Goal: Information Seeking & Learning: Learn about a topic

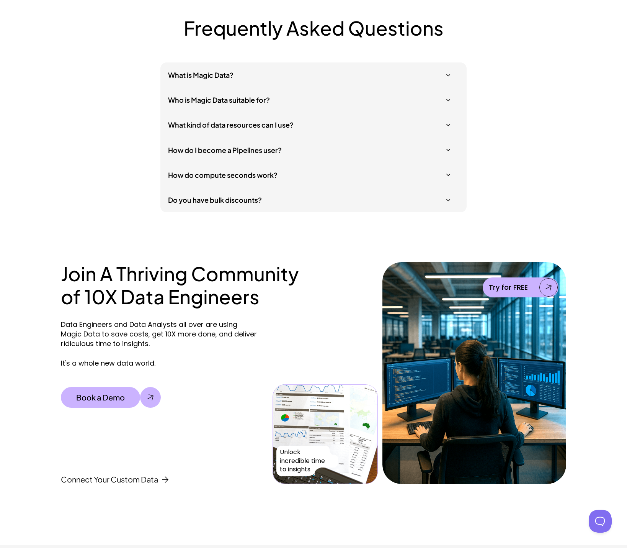
scroll to position [2262, 0]
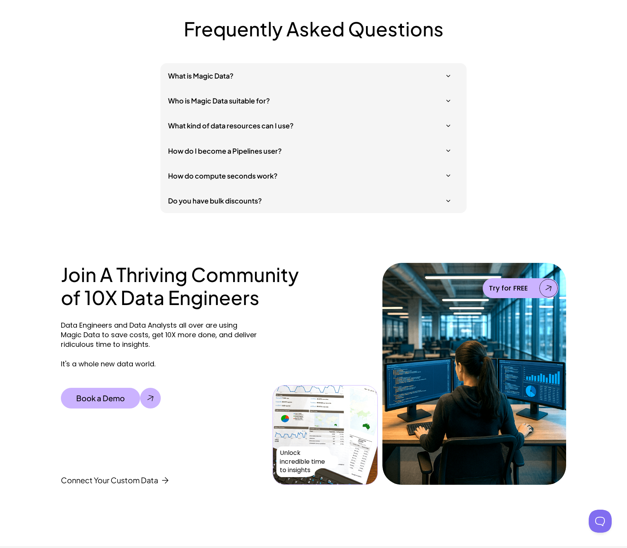
click at [199, 74] on h5 "What is Magic Data?" at bounding box center [309, 76] width 283 height 10
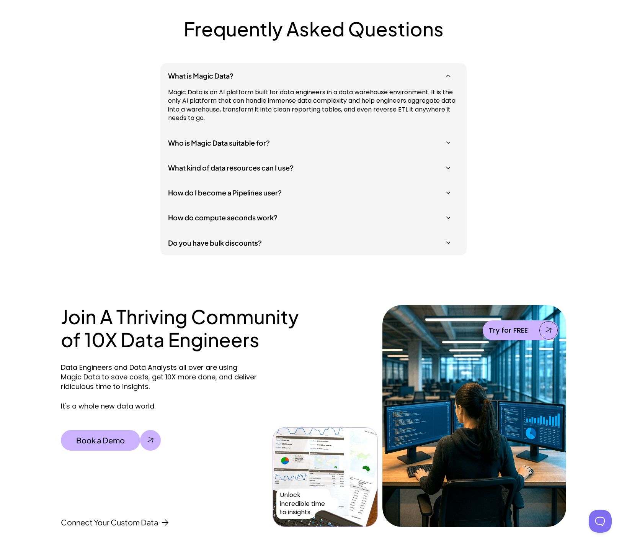
click at [199, 74] on h5 "What is Magic Data?" at bounding box center [309, 76] width 283 height 10
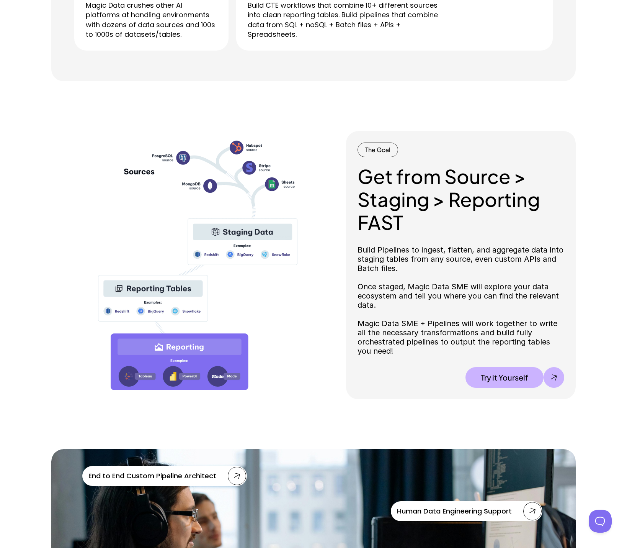
scroll to position [0, 0]
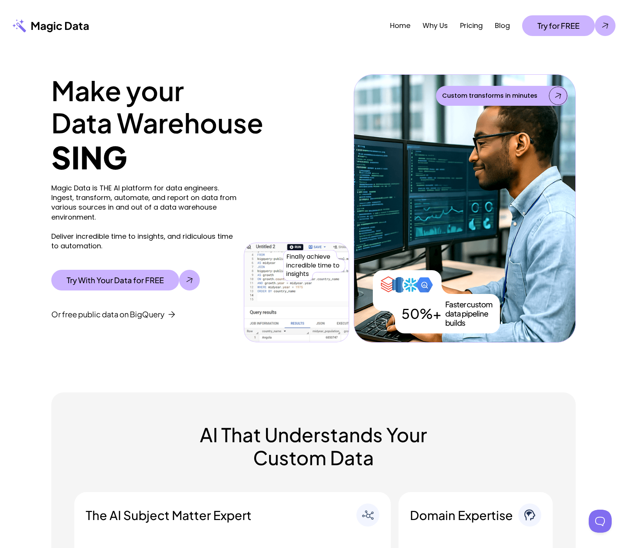
click at [86, 189] on p "Magic Data is THE AI platform for data engineers. Ingest, transform, automate, …" at bounding box center [145, 216] width 189 height 67
drag, startPoint x: 86, startPoint y: 189, endPoint x: 65, endPoint y: 189, distance: 20.3
click at [65, 189] on p "Magic Data is THE AI platform for data engineers. Ingest, transform, automate, …" at bounding box center [145, 216] width 189 height 67
copy p "Magic Data"
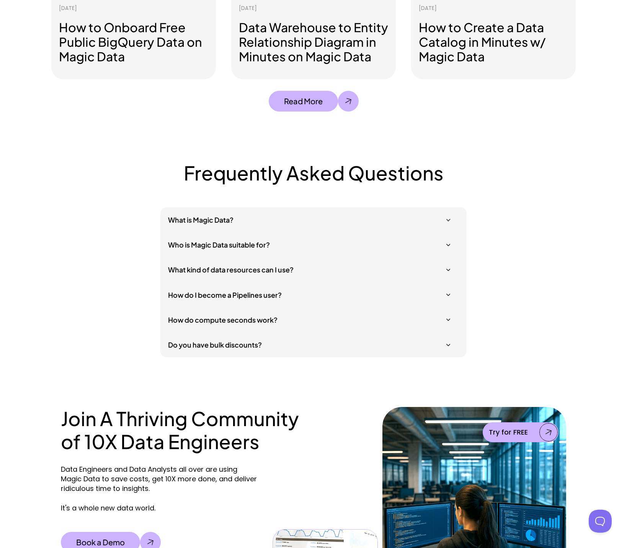
scroll to position [2221, 0]
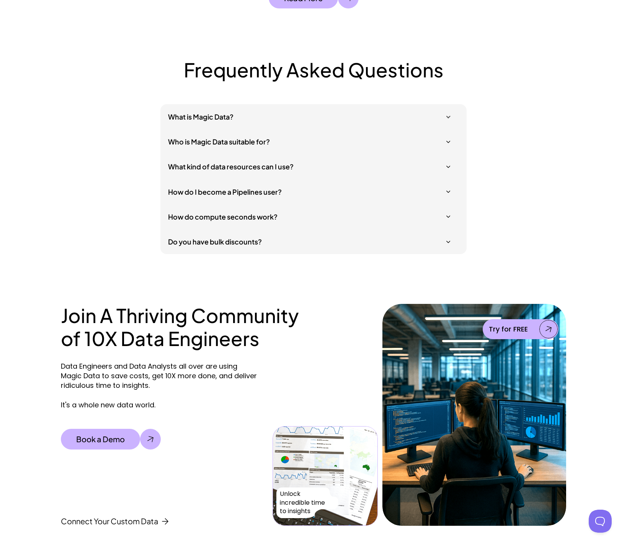
click at [238, 119] on h5 "What is Magic Data?" at bounding box center [309, 117] width 283 height 10
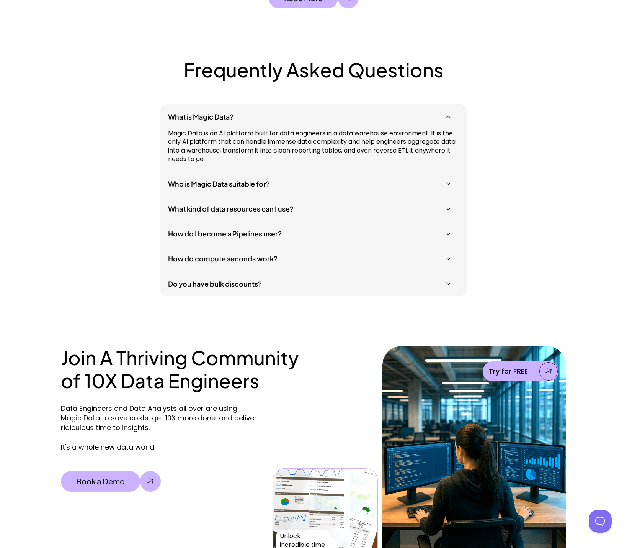
click at [229, 172] on div "What is Magic Data? Magic Data is an AI platform built for data engineers in a …" at bounding box center [313, 200] width 306 height 192
click at [229, 176] on div "Who is Magic Data suitable for?" at bounding box center [313, 183] width 306 height 25
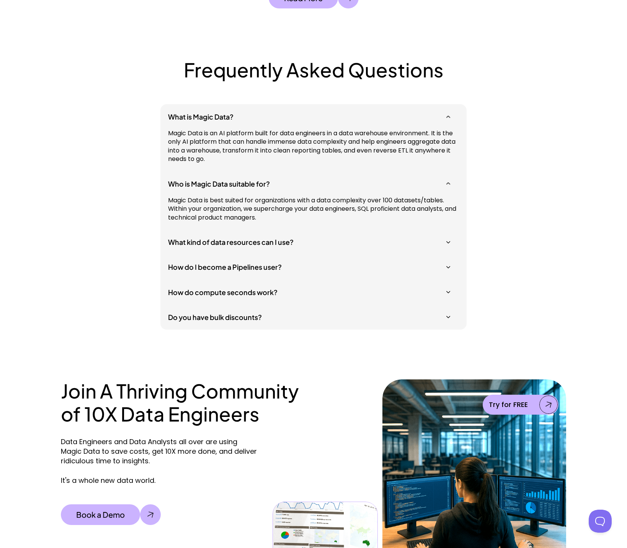
click at [221, 241] on h5 "What kind of data resources can I use?" at bounding box center [309, 242] width 283 height 10
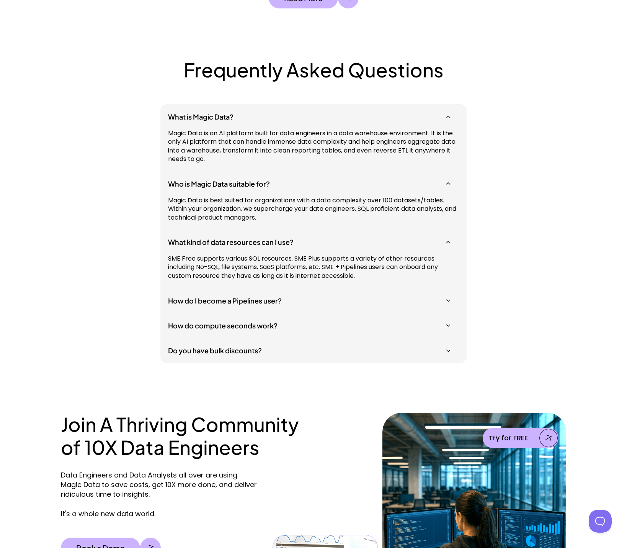
click at [219, 302] on h5 "How do I become a Pipelines user?" at bounding box center [309, 300] width 283 height 10
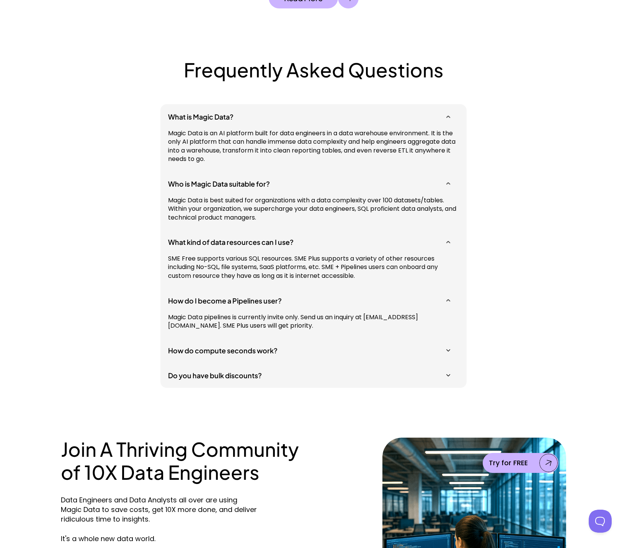
click at [213, 362] on div "What is Magic Data? Magic Data is an AI platform built for data engineers in a …" at bounding box center [313, 245] width 306 height 283
click at [208, 346] on h5 "How do compute seconds work?" at bounding box center [309, 350] width 283 height 10
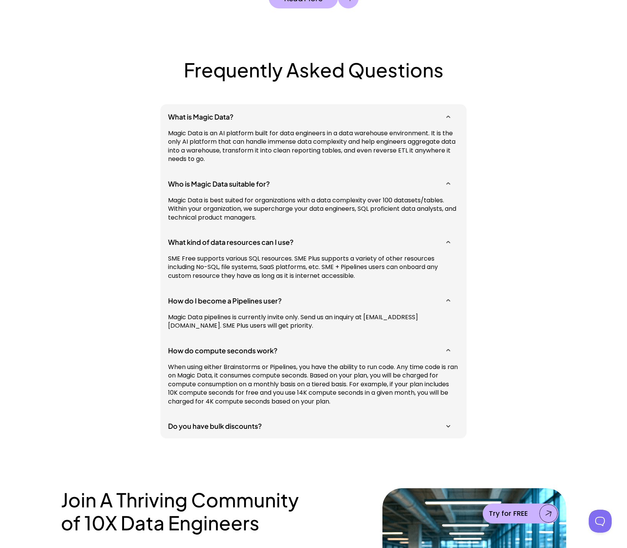
click at [194, 425] on h5 "Do you have bulk discounts?" at bounding box center [309, 426] width 283 height 10
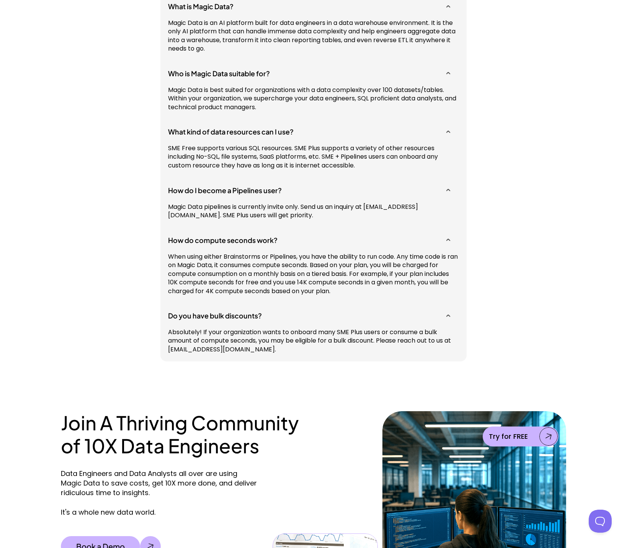
scroll to position [2336, 0]
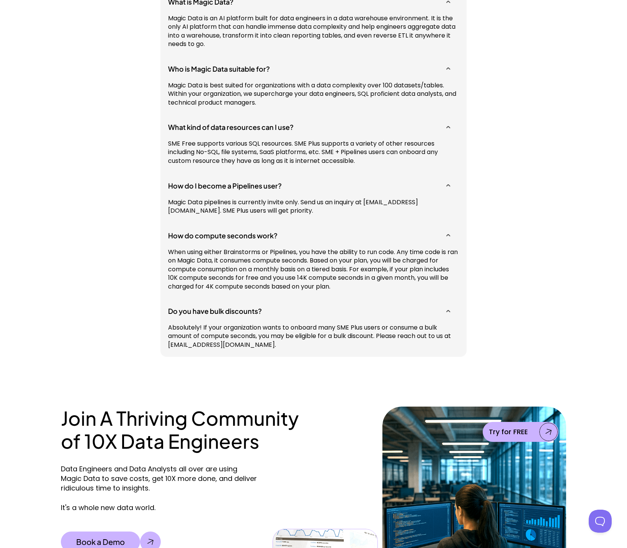
drag, startPoint x: 168, startPoint y: 343, endPoint x: 235, endPoint y: 343, distance: 67.0
click at [235, 343] on p "Absolutely! If your organization wants to onboard many SME Plus users or consum…" at bounding box center [313, 336] width 291 height 26
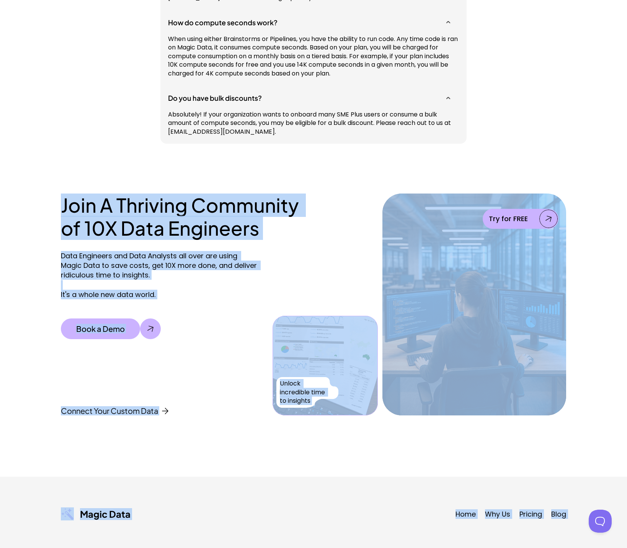
scroll to position [2594, 0]
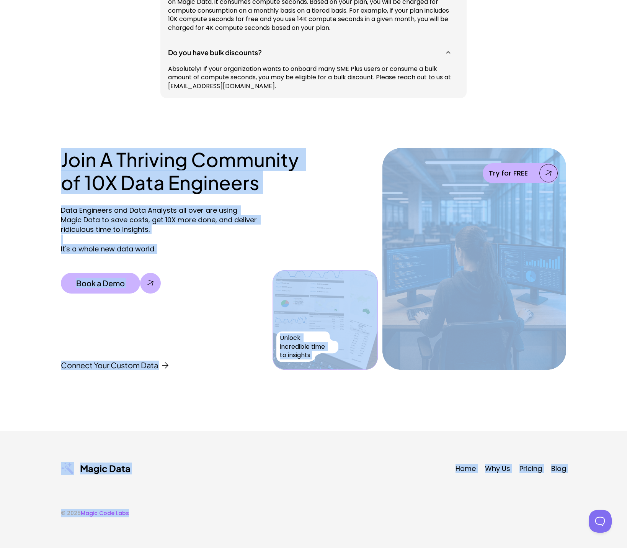
drag, startPoint x: 23, startPoint y: 65, endPoint x: 292, endPoint y: 530, distance: 536.7
copy div "Make your Data Warehouse SING Magic Data is THE AI platform for data engineers.…"
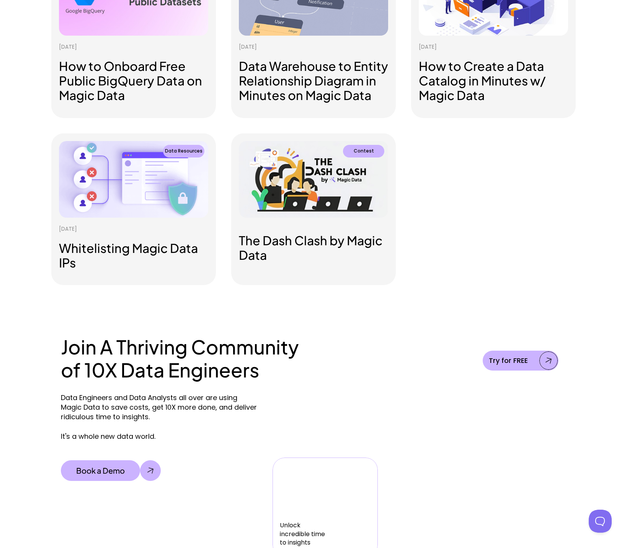
scroll to position [379, 0]
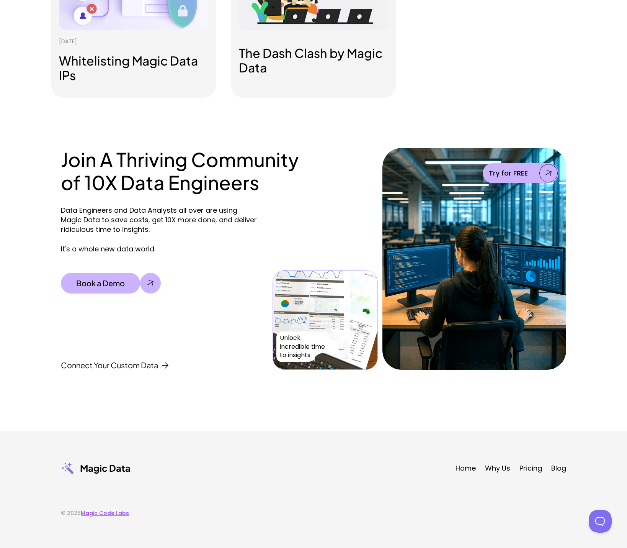
click at [111, 512] on link "Magic Code Labs" at bounding box center [105, 513] width 48 height 8
drag, startPoint x: 133, startPoint y: 511, endPoint x: 82, endPoint y: 514, distance: 51.4
click at [82, 514] on div "© 2025 Magic Code Labs" at bounding box center [313, 507] width 505 height 20
copy link "Magic Code Labs"
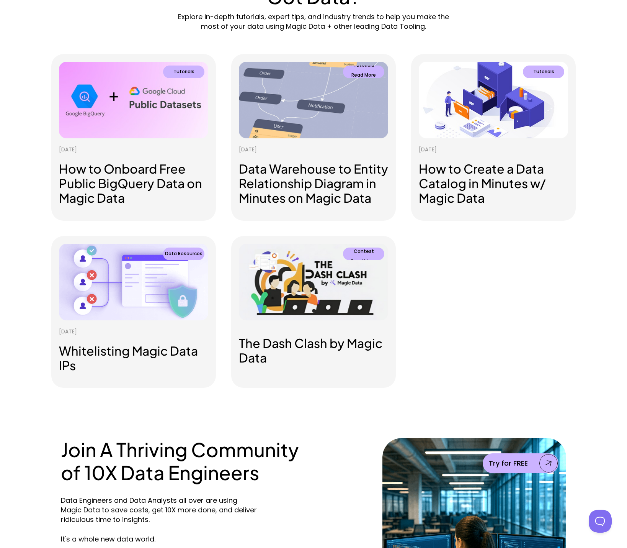
scroll to position [73, 0]
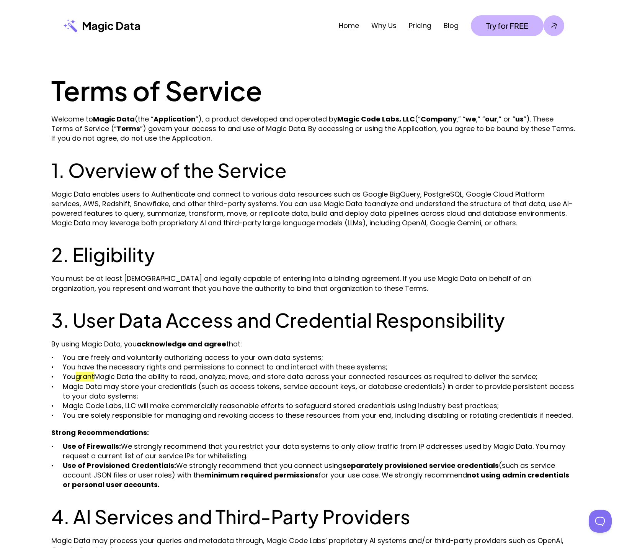
click at [348, 121] on strong "Magic Code Labs, LLC" at bounding box center [376, 119] width 78 height 10
drag, startPoint x: 348, startPoint y: 121, endPoint x: 411, endPoint y: 119, distance: 62.8
click at [411, 119] on strong "Magic Code Labs, LLC" at bounding box center [376, 119] width 78 height 10
copy strong "Magic Code Labs, LLC"
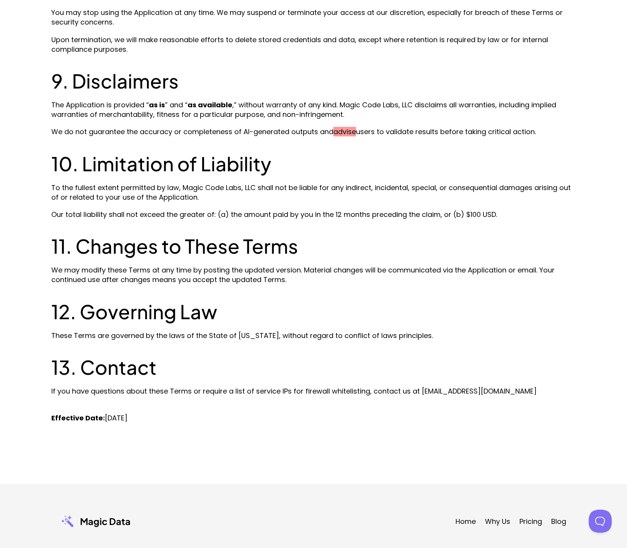
scroll to position [1015, 0]
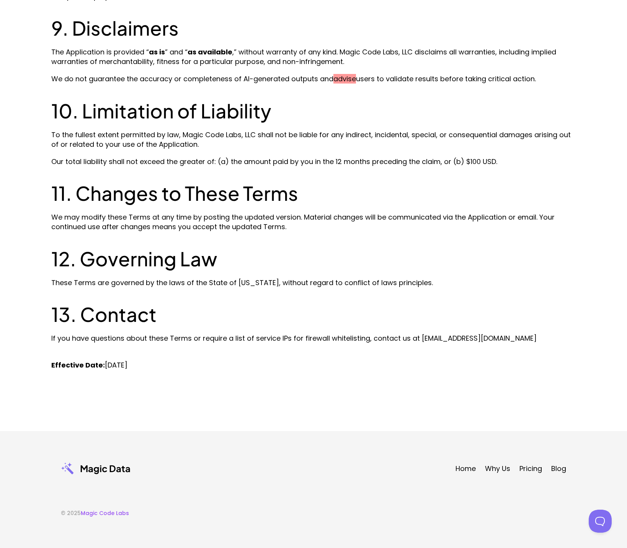
click at [284, 224] on p "We may modify these Terms at any time by posting the updated version. Material …" at bounding box center [313, 221] width 525 height 19
click at [424, 335] on p "If you have questions about these Terms or require a list of service IPs for fi…" at bounding box center [313, 342] width 525 height 19
drag, startPoint x: 424, startPoint y: 335, endPoint x: 485, endPoint y: 337, distance: 61.3
click at [483, 337] on p "If you have questions about these Terms or require a list of service IPs for fi…" at bounding box center [313, 342] width 525 height 19
copy p "[EMAIL_ADDRESS][DOMAIN_NAME]"
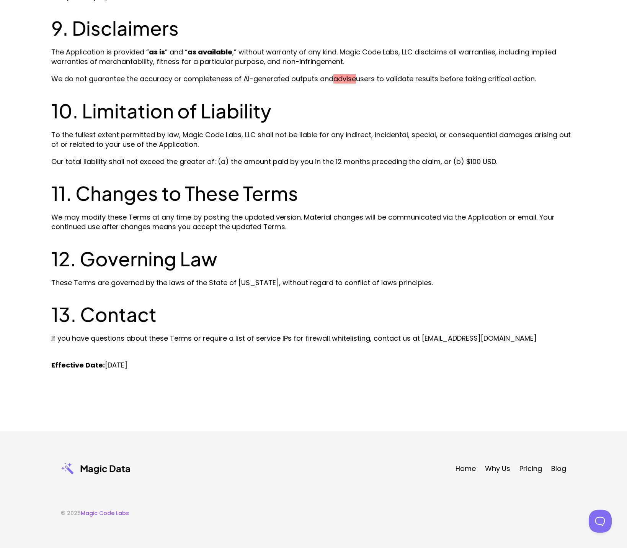
click at [121, 195] on h2 "11. Changes to These Terms" at bounding box center [313, 192] width 525 height 23
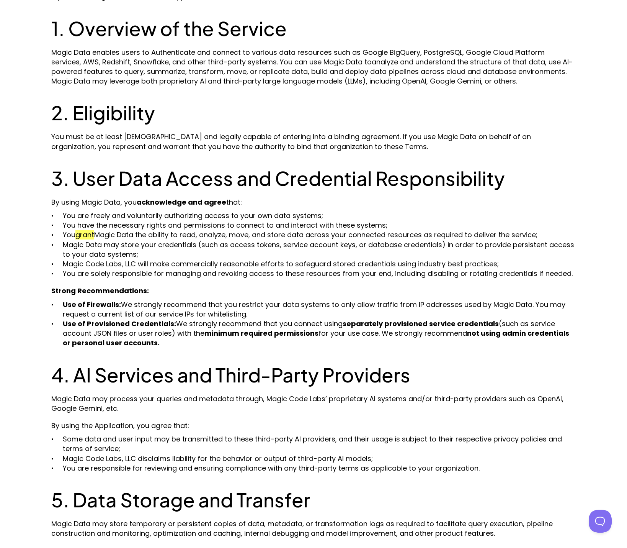
scroll to position [19, 0]
